Goal: Information Seeking & Learning: Learn about a topic

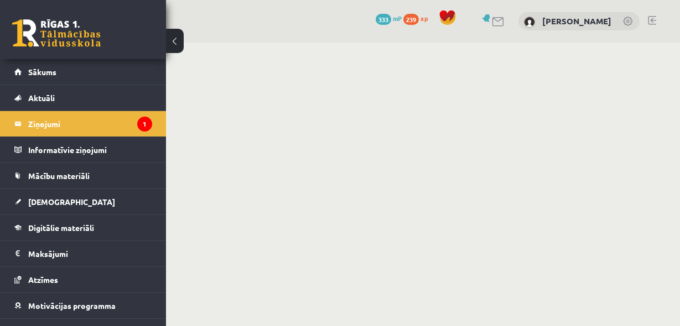
click at [75, 125] on legend "Ziņojumi 1" at bounding box center [90, 123] width 124 height 25
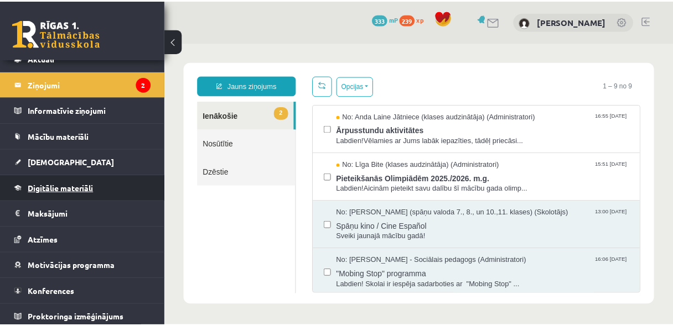
scroll to position [42, 0]
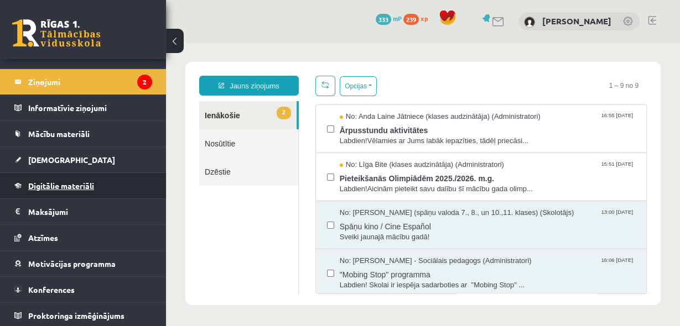
click at [62, 183] on span "Digitālie materiāli" at bounding box center [61, 186] width 66 height 10
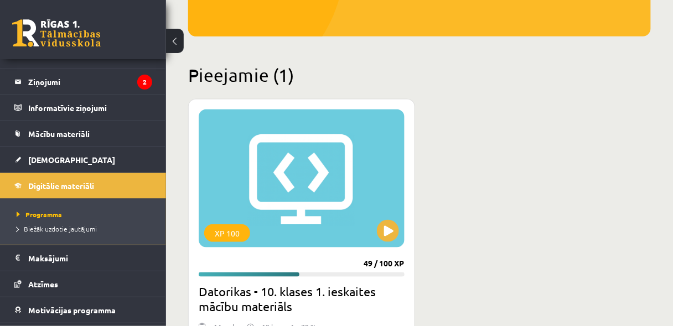
scroll to position [295, 0]
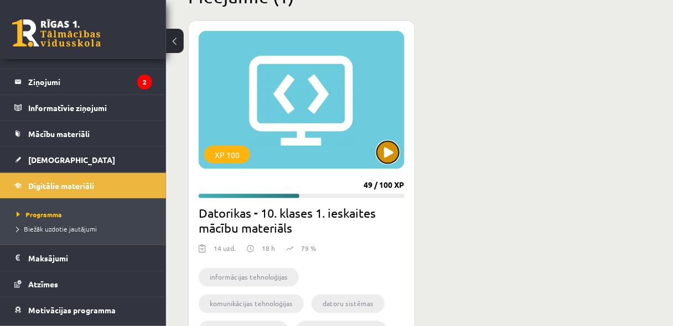
click at [391, 157] on button at bounding box center [388, 153] width 22 height 22
click at [377, 232] on h2 "Datorikas - 10. klases 1. ieskaites mācību materiāls" at bounding box center [302, 220] width 206 height 31
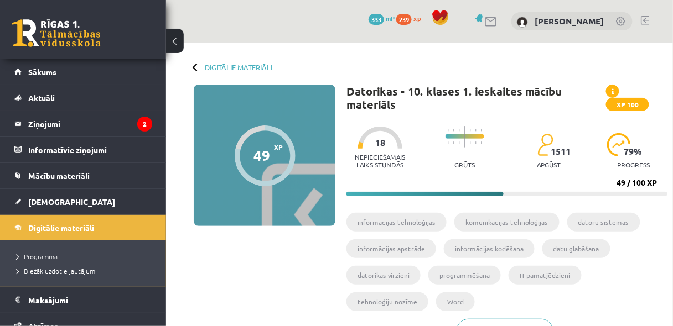
click at [173, 39] on button at bounding box center [175, 41] width 18 height 24
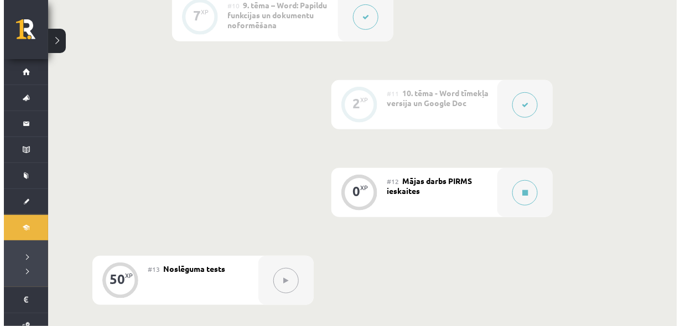
scroll to position [1180, 0]
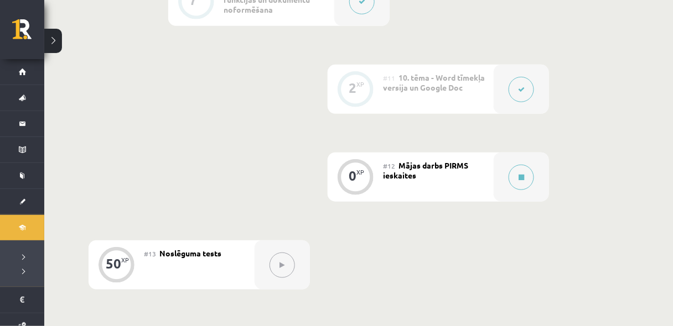
click at [466, 184] on div "#12 Mājas darbs PIRMS ieskaites" at bounding box center [438, 177] width 111 height 49
click at [514, 184] on button at bounding box center [520, 177] width 25 height 25
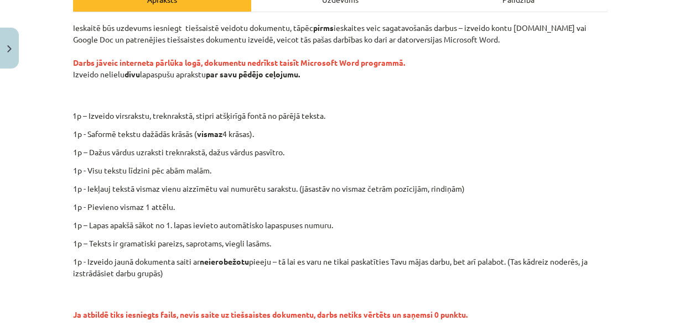
scroll to position [177, 0]
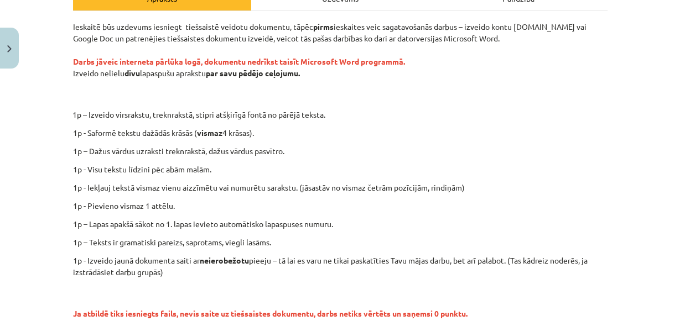
drag, startPoint x: 516, startPoint y: 53, endPoint x: 517, endPoint y: 33, distance: 20.5
click at [516, 53] on p "Ieskaitē būs uzdevums iesniegt tiešsaistē veidotu dokumentu, tāpēc pirms ieskai…" at bounding box center [340, 61] width 534 height 81
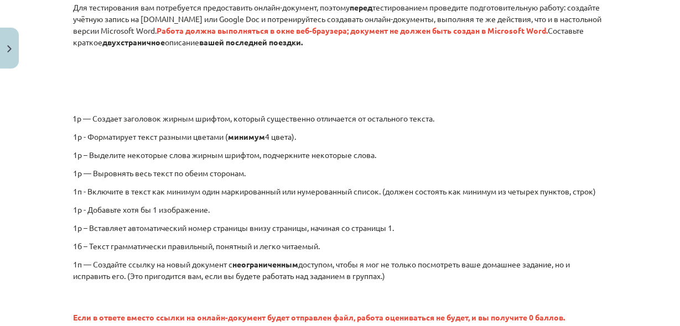
scroll to position [206, 0]
